Goal: Navigation & Orientation: Go to known website

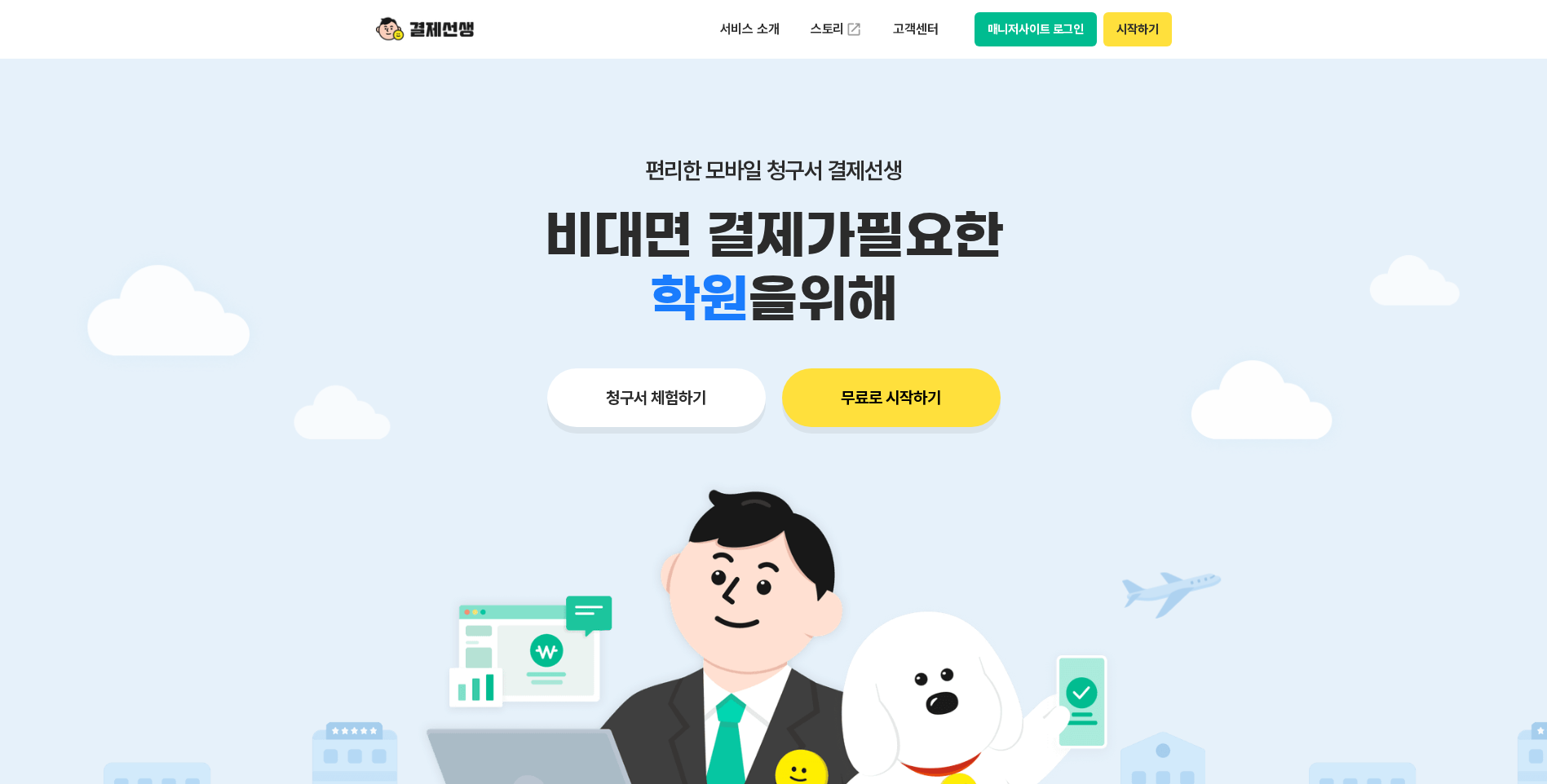
drag, startPoint x: 0, startPoint y: 0, endPoint x: 1010, endPoint y: 32, distance: 1010.5
click at [1010, 32] on button "매니저사이트 로그인" at bounding box center [1036, 29] width 123 height 34
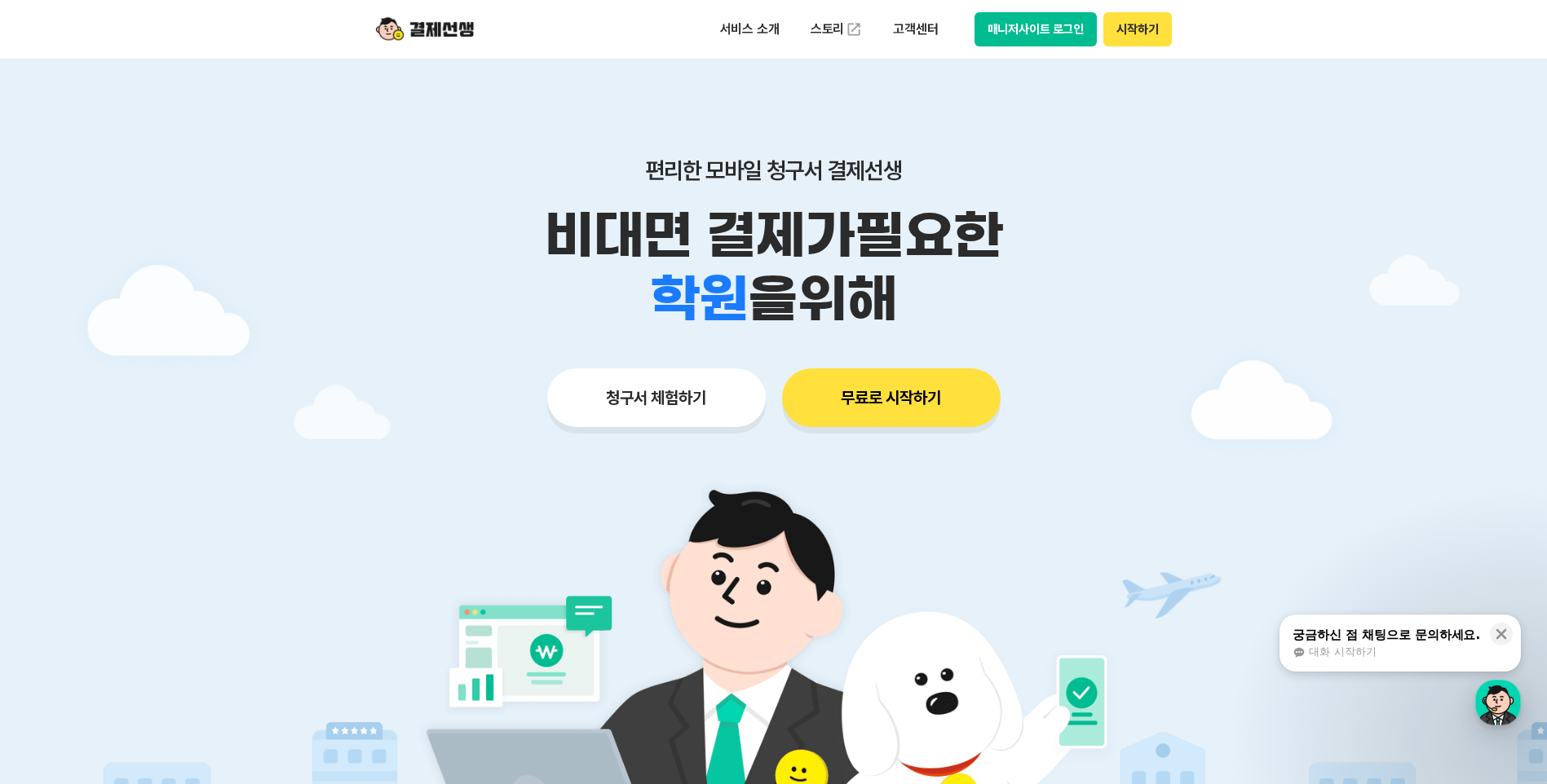
click at [1005, 32] on button "매니저사이트 로그인" at bounding box center [1036, 29] width 123 height 34
click at [1002, 31] on button "매니저사이트 로그인" at bounding box center [1036, 29] width 123 height 34
